Goal: Use online tool/utility: Utilize a website feature to perform a specific function

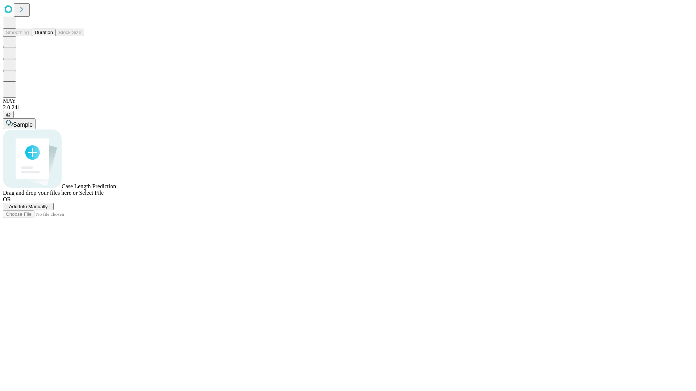
click at [53, 36] on button "Duration" at bounding box center [44, 33] width 24 height 8
click at [48, 209] on span "Add Info Manually" at bounding box center [28, 206] width 39 height 5
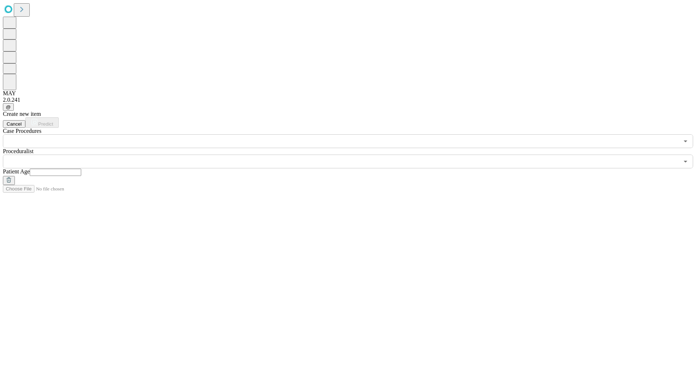
click at [81, 169] on input "text" at bounding box center [55, 172] width 51 height 7
type input "**"
click at [353, 155] on input "text" at bounding box center [341, 162] width 676 height 14
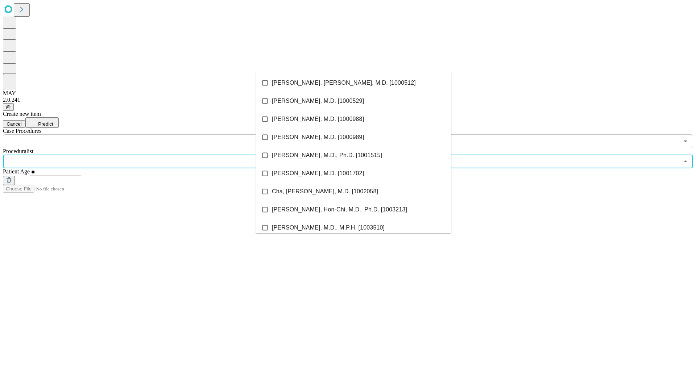
click at [353, 83] on li "[PERSON_NAME], [PERSON_NAME], M.D. [1000512]" at bounding box center [353, 83] width 196 height 18
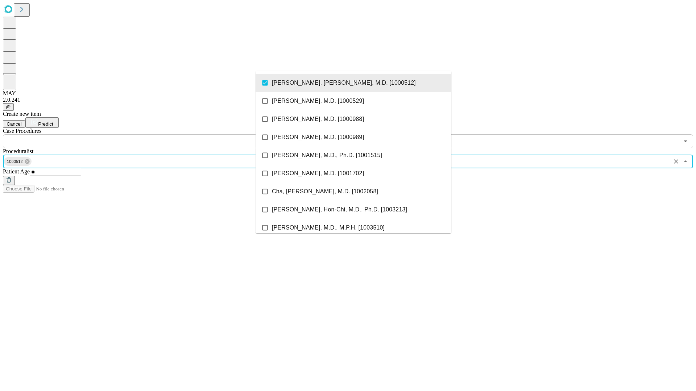
click at [152, 134] on input "text" at bounding box center [341, 141] width 676 height 14
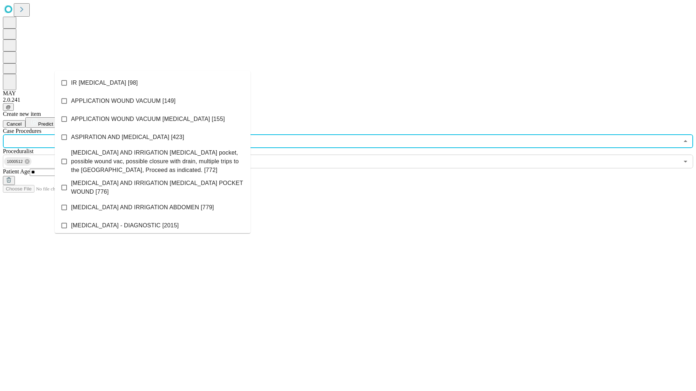
click at [153, 83] on li "IR [MEDICAL_DATA] [98]" at bounding box center [153, 83] width 196 height 18
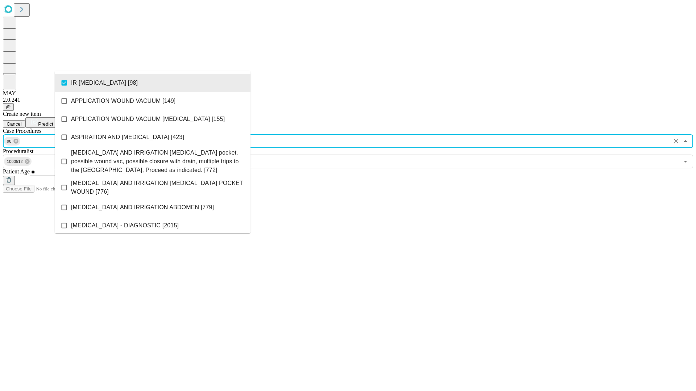
click at [53, 121] on span "Predict" at bounding box center [45, 123] width 15 height 5
